Goal: Information Seeking & Learning: Learn about a topic

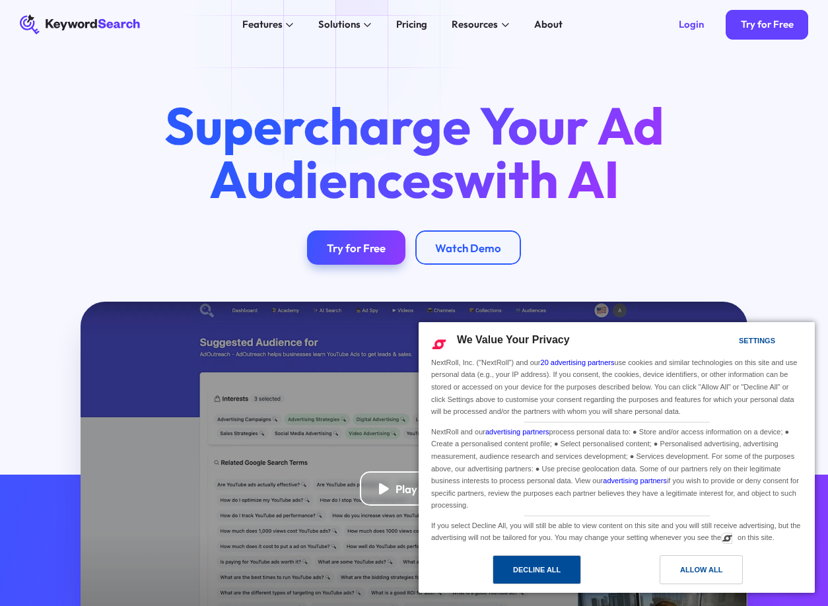
click at [542, 571] on div "Decline All" at bounding box center [537, 570] width 48 height 15
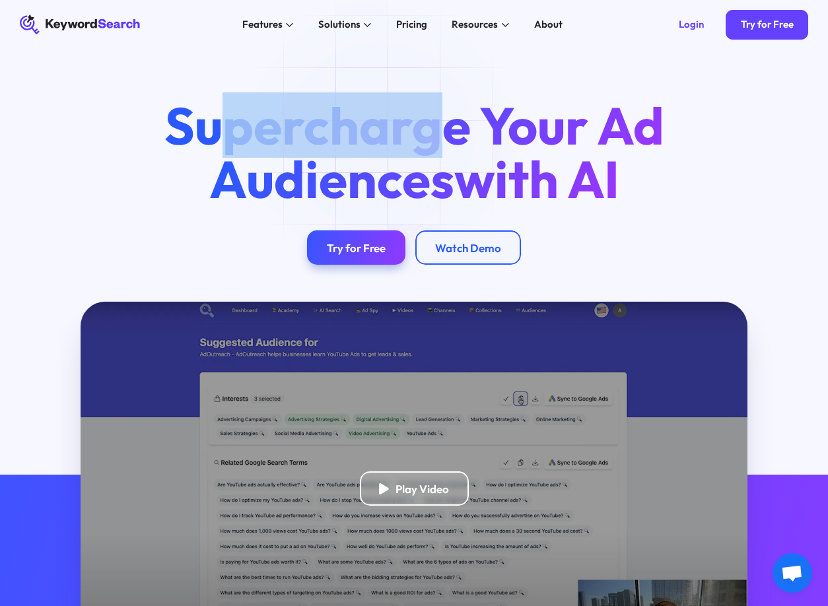
drag, startPoint x: 384, startPoint y: 136, endPoint x: 449, endPoint y: 150, distance: 66.2
click at [449, 149] on h1 "Supercharge Your Ad Audiences with AI" at bounding box center [414, 152] width 544 height 107
click at [449, 150] on h1 "Supercharge Your Ad Audiences with AI" at bounding box center [414, 152] width 544 height 107
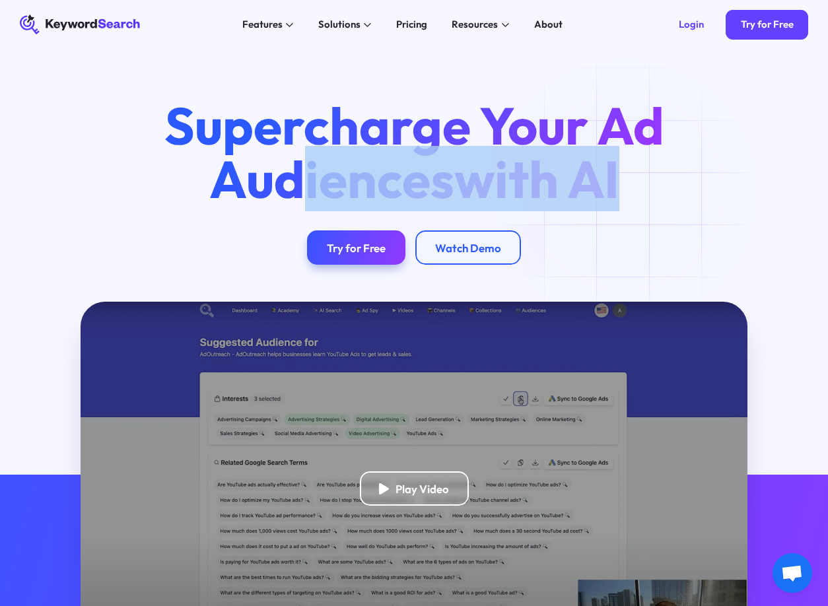
drag, startPoint x: 360, startPoint y: 172, endPoint x: 633, endPoint y: 192, distance: 273.6
click at [633, 192] on h1 "Supercharge Your Ad Audiences with AI" at bounding box center [414, 152] width 544 height 107
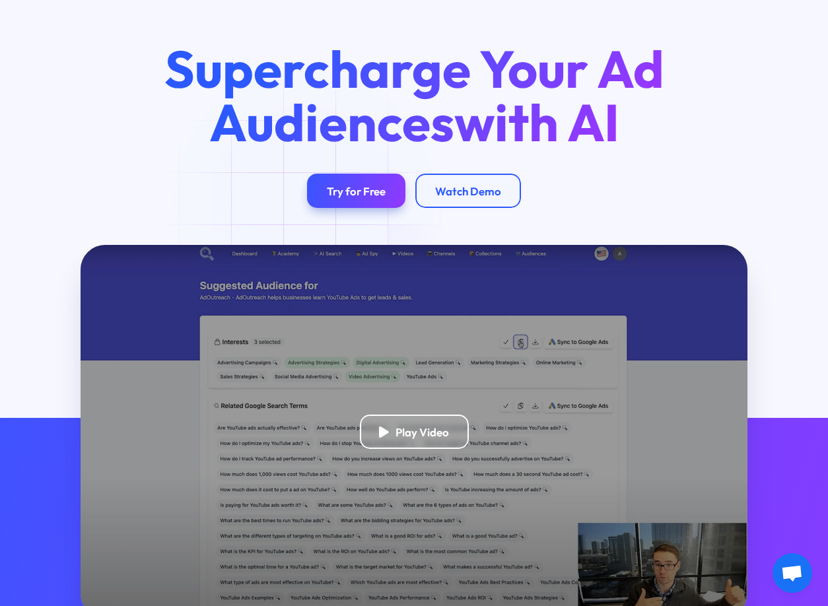
scroll to position [88, 0]
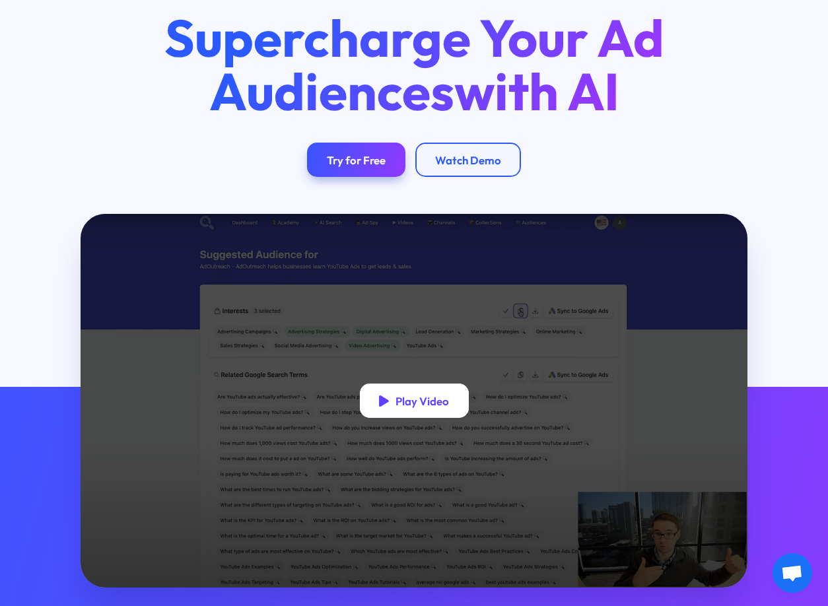
click at [420, 408] on div "Play Video" at bounding box center [423, 401] width 54 height 14
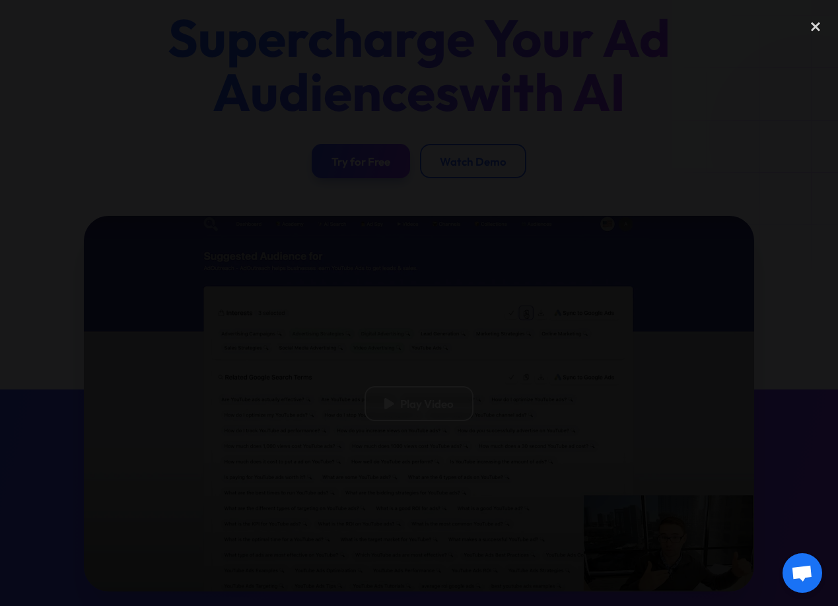
click at [488, 81] on div at bounding box center [419, 303] width 838 height 582
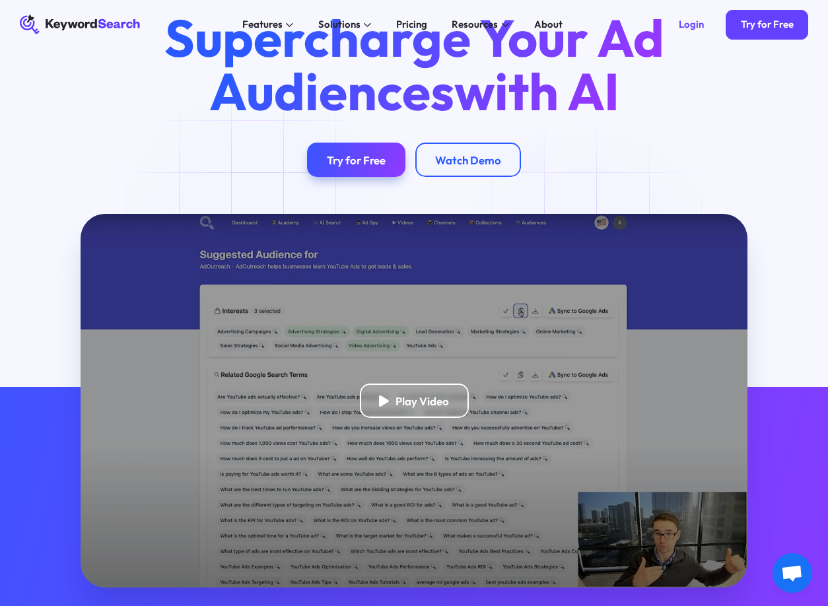
scroll to position [0, 0]
